Goal: Task Accomplishment & Management: Complete application form

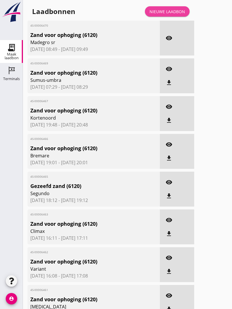
click at [168, 15] on div "Nieuwe laadbon" at bounding box center [166, 12] width 35 height 6
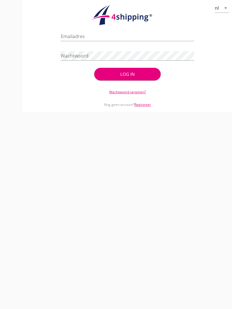
click at [86, 38] on input "Emailadres" at bounding box center [127, 36] width 133 height 9
type input "[EMAIL_ADDRESS][DOMAIN_NAME]"
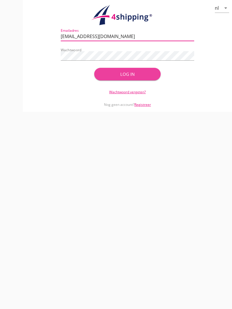
click at [136, 78] on div "Log in" at bounding box center [127, 74] width 48 height 7
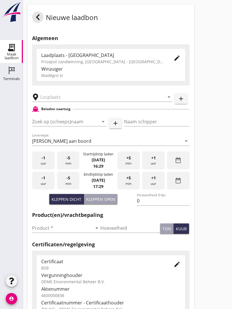
click at [65, 100] on input "text" at bounding box center [98, 96] width 116 height 9
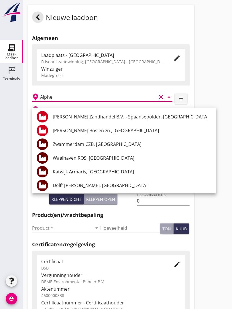
type input "Alphen"
